Goal: Information Seeking & Learning: Learn about a topic

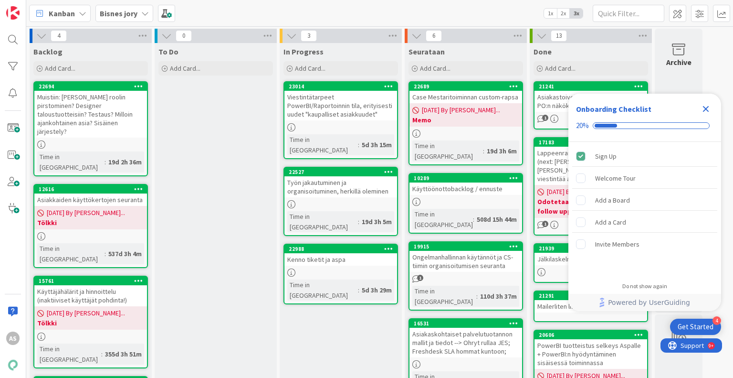
click at [113, 21] on div "Bisnes jory" at bounding box center [124, 13] width 58 height 17
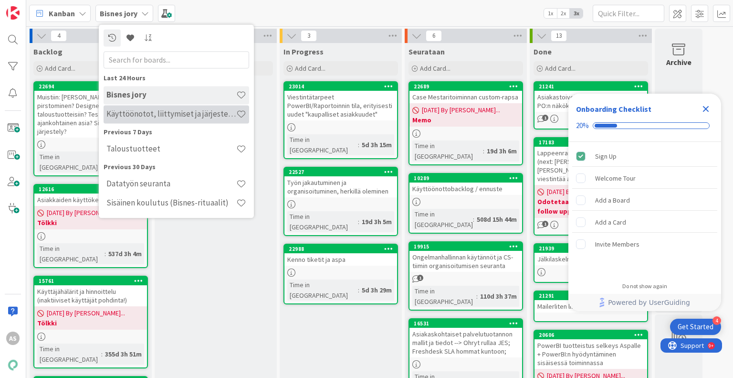
click at [145, 120] on div "Käyttöönotot, liittymiset ja järjestelmävaihdokset" at bounding box center [177, 114] width 146 height 18
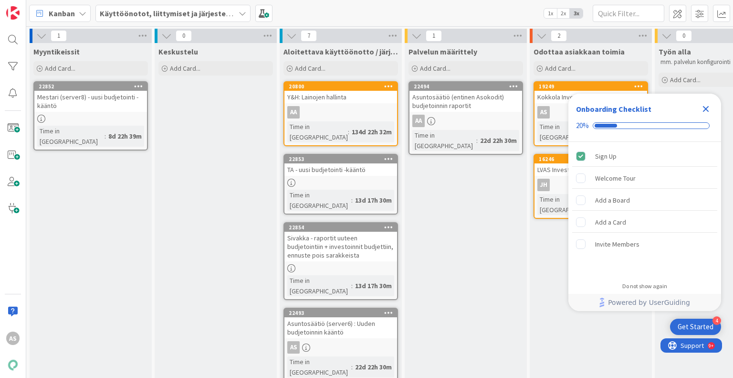
click at [707, 108] on icon "Close Checklist" at bounding box center [706, 109] width 6 height 6
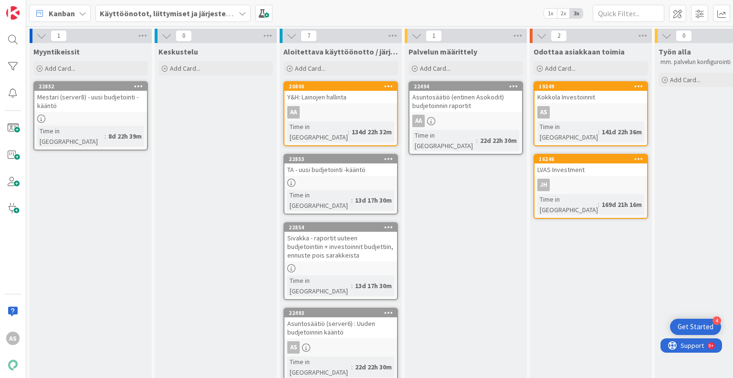
click at [337, 223] on div "22854" at bounding box center [341, 227] width 113 height 9
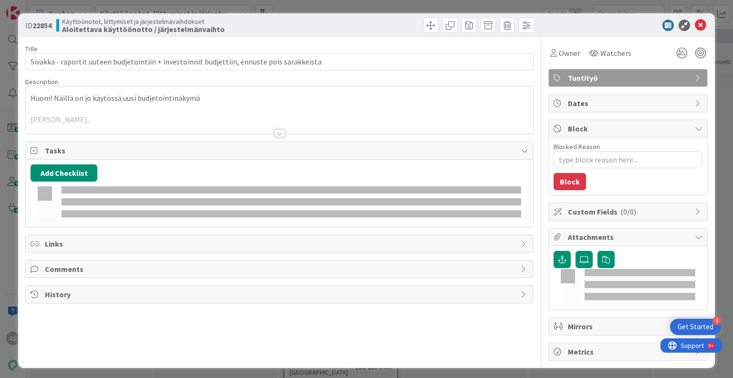
type textarea "x"
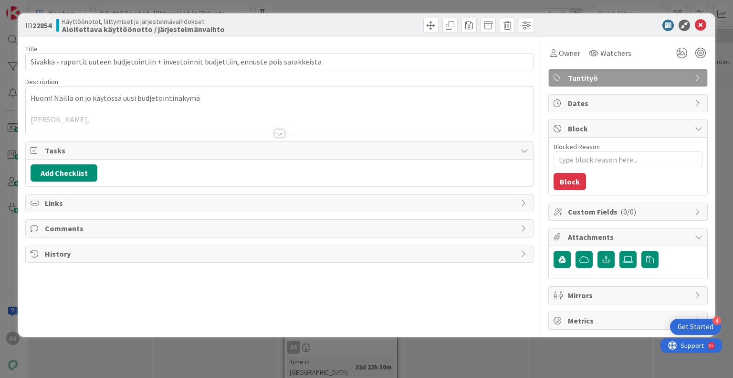
click at [279, 135] on div at bounding box center [280, 133] width 11 height 8
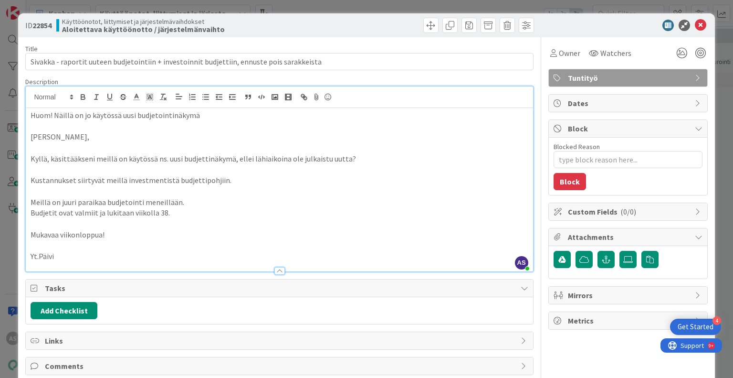
click at [92, 248] on p at bounding box center [280, 245] width 498 height 11
click at [220, 114] on p "Huom! Näillä on jo käytössä uusi budjetointinäkymä" at bounding box center [280, 115] width 498 height 11
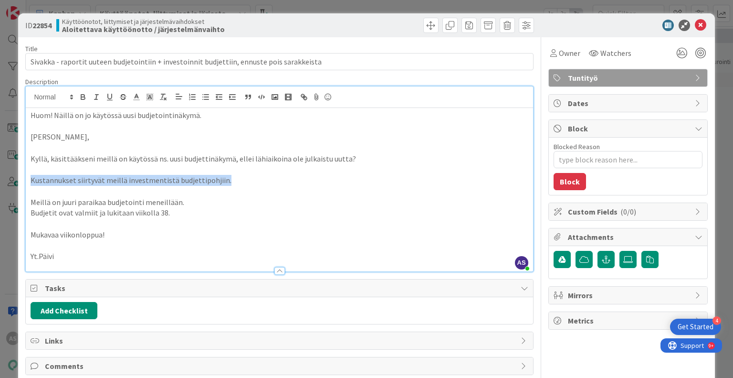
drag, startPoint x: 239, startPoint y: 181, endPoint x: 3, endPoint y: 183, distance: 235.4
click at [3, 183] on div "ID 22854 Käyttöönotot, liittymiset ja järjestelmävaihdokset Aloitettava käyttöö…" at bounding box center [366, 189] width 733 height 378
click at [80, 95] on icon "button" at bounding box center [83, 97] width 9 height 9
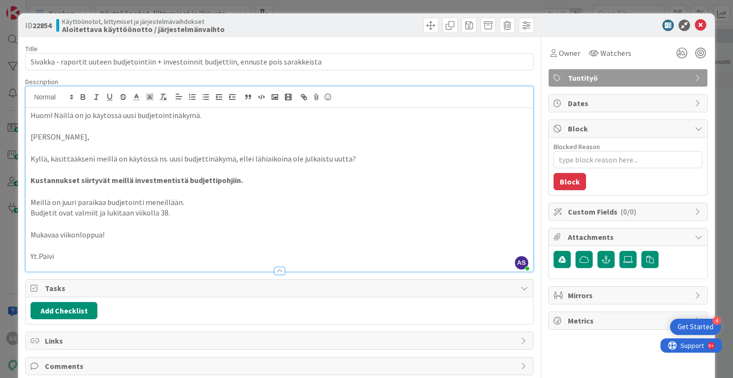
click at [261, 186] on p at bounding box center [280, 191] width 498 height 11
type textarea "x"
click at [695, 21] on icon at bounding box center [700, 25] width 11 height 11
